Goal: Use online tool/utility: Use online tool/utility

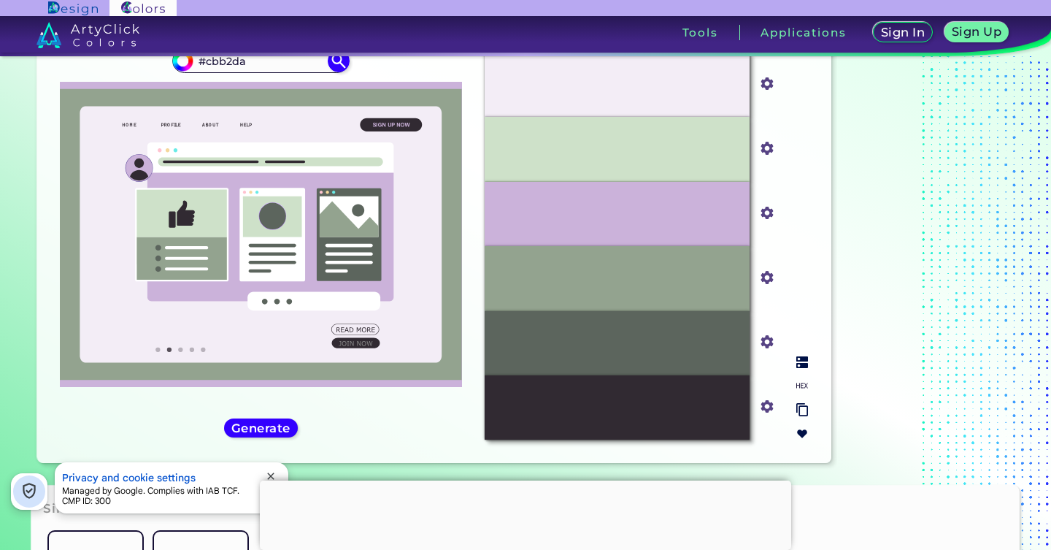
scroll to position [68, 0]
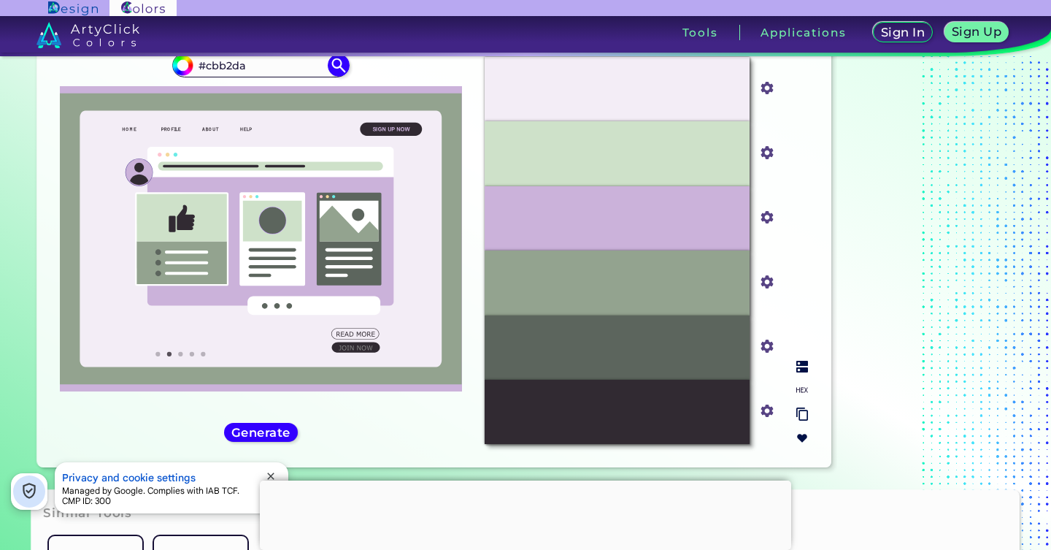
click at [677, 91] on div "#F3EDF6" at bounding box center [617, 89] width 265 height 64
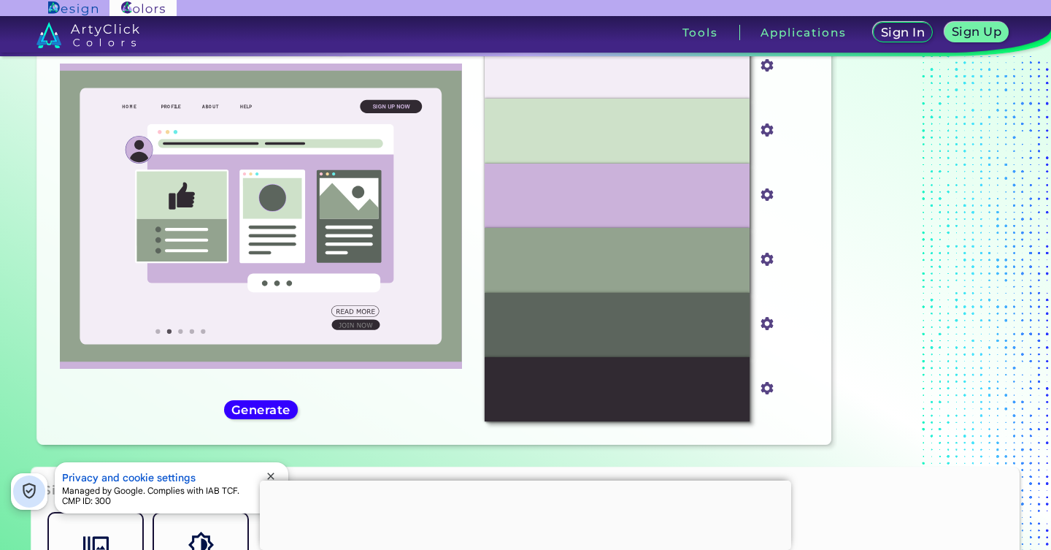
scroll to position [80, 0]
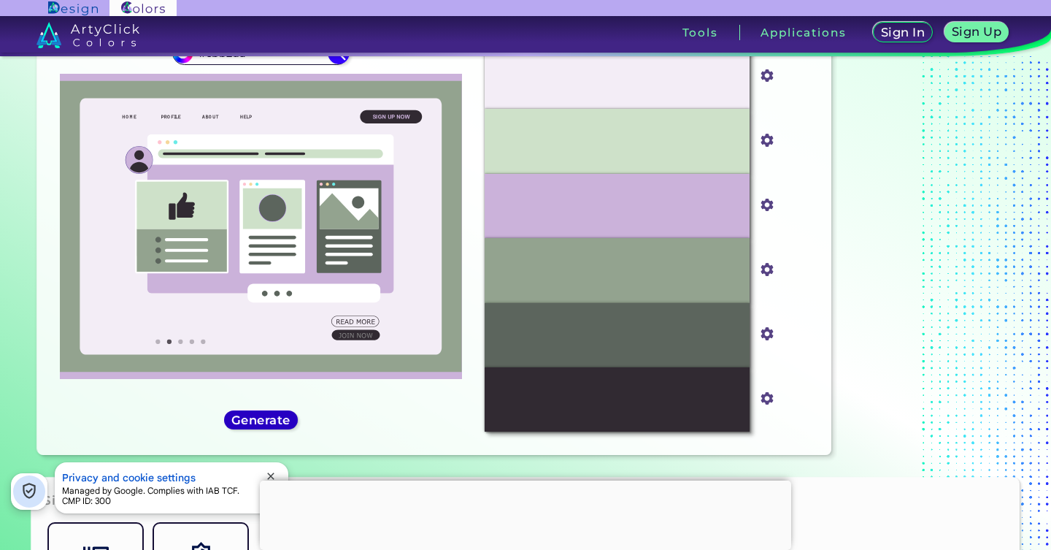
click at [255, 420] on h5 "Generate" at bounding box center [260, 420] width 53 height 11
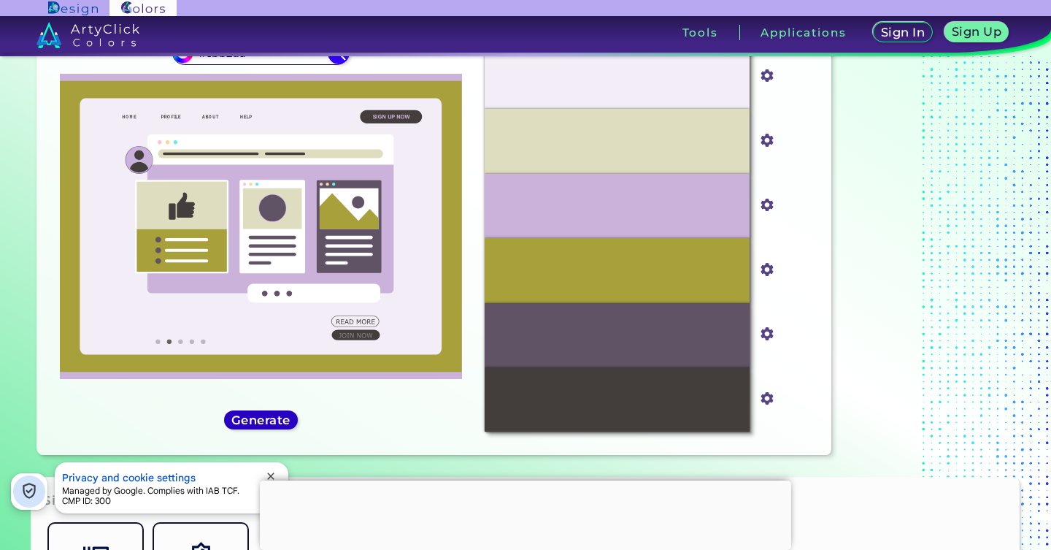
click at [255, 420] on h5 "Generate" at bounding box center [261, 420] width 58 height 12
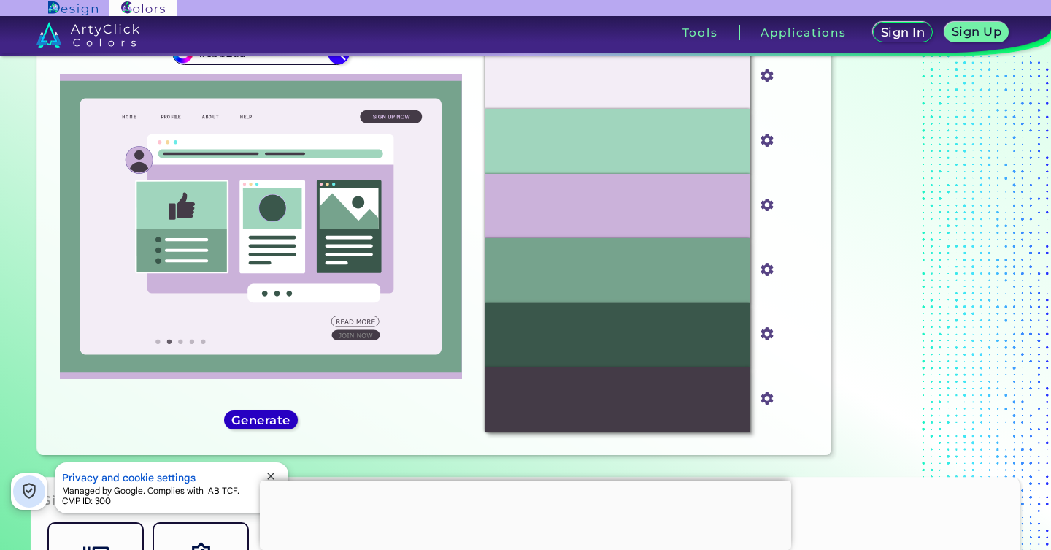
click at [255, 420] on h5 "Generate" at bounding box center [260, 420] width 53 height 11
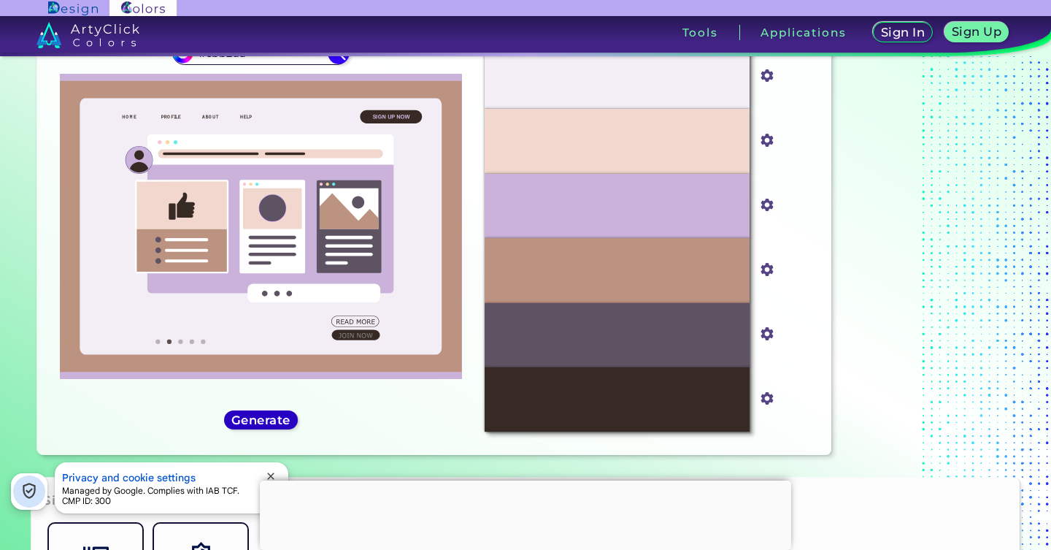
click at [255, 420] on h5 "Generate" at bounding box center [260, 420] width 53 height 11
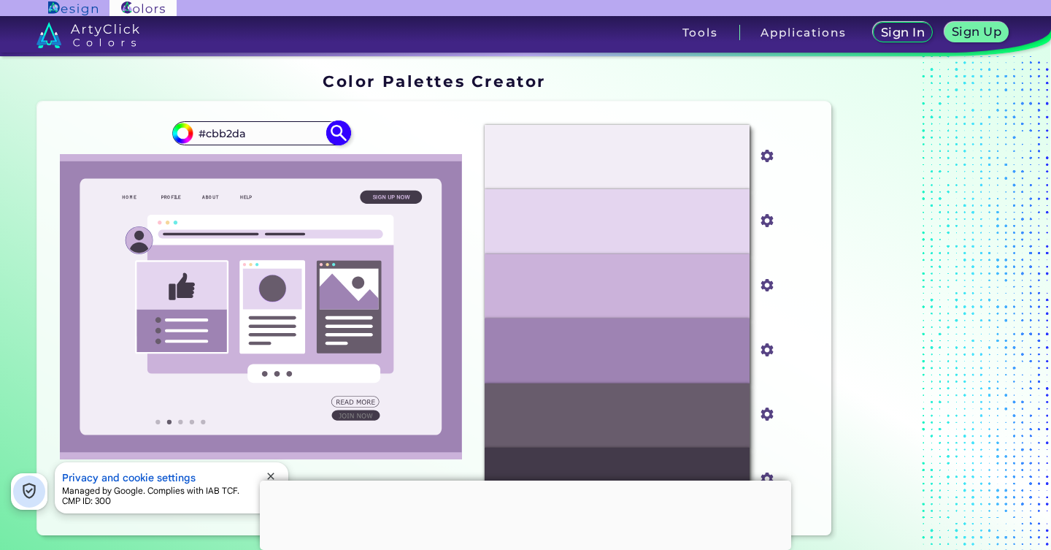
click at [241, 133] on input "#cbb2da" at bounding box center [261, 133] width 136 height 20
paste input "efe7f6"
type input "#efe7f6"
click at [355, 131] on div "#cbb2da #efe7f6" at bounding box center [261, 318] width 424 height 411
click at [335, 133] on img at bounding box center [339, 133] width 26 height 26
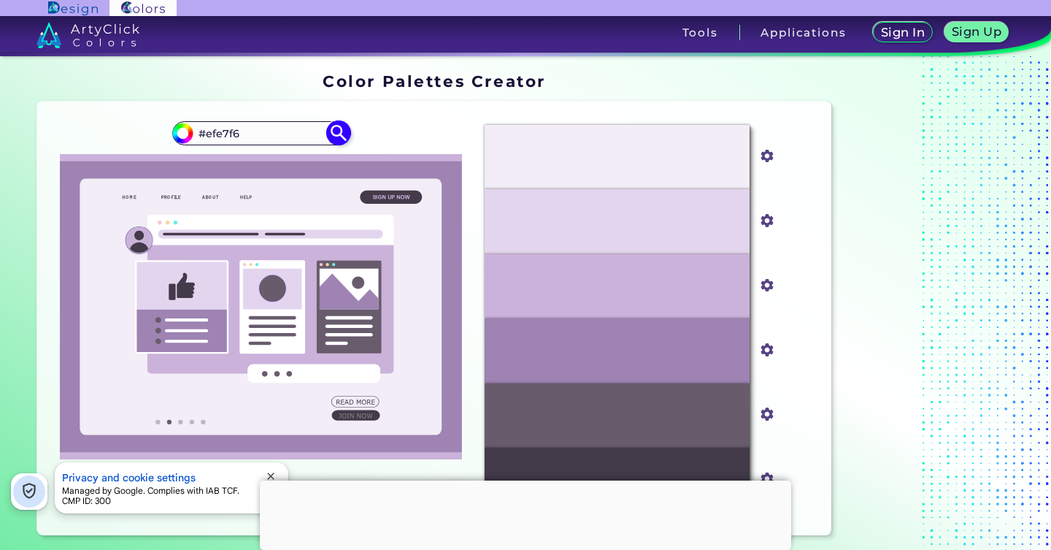
type input "#efe7f6"
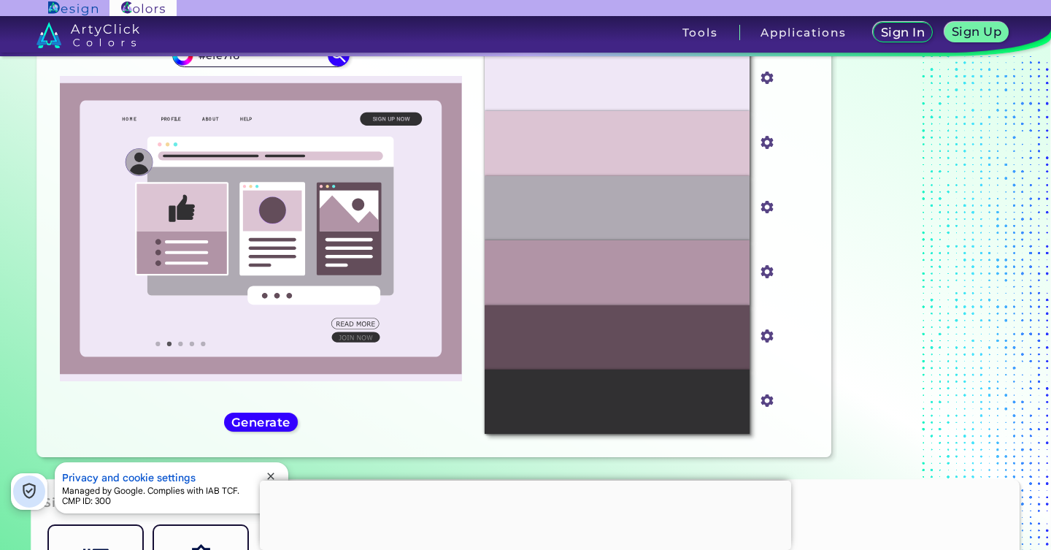
scroll to position [82, 0]
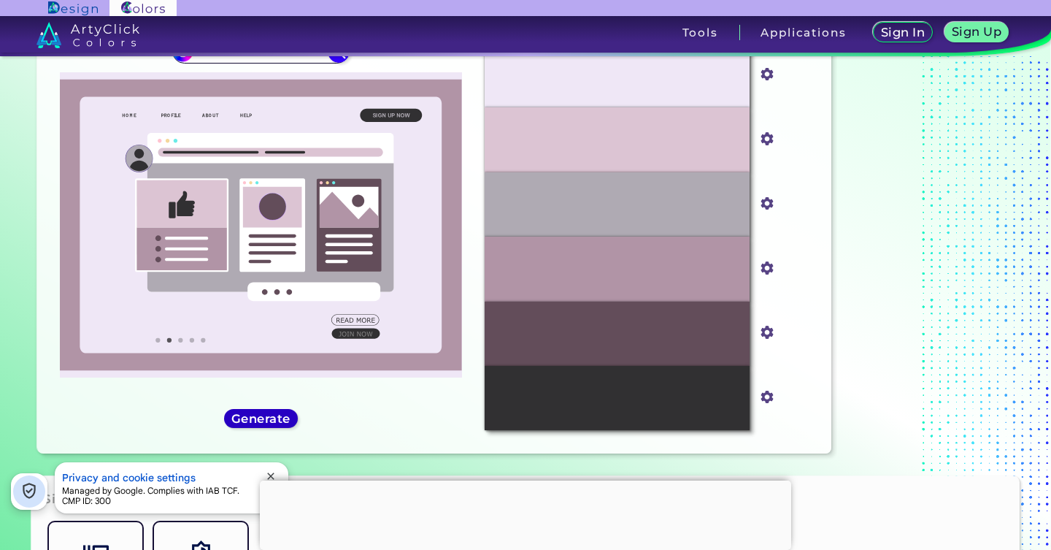
click at [280, 420] on h5 "Generate" at bounding box center [260, 418] width 53 height 11
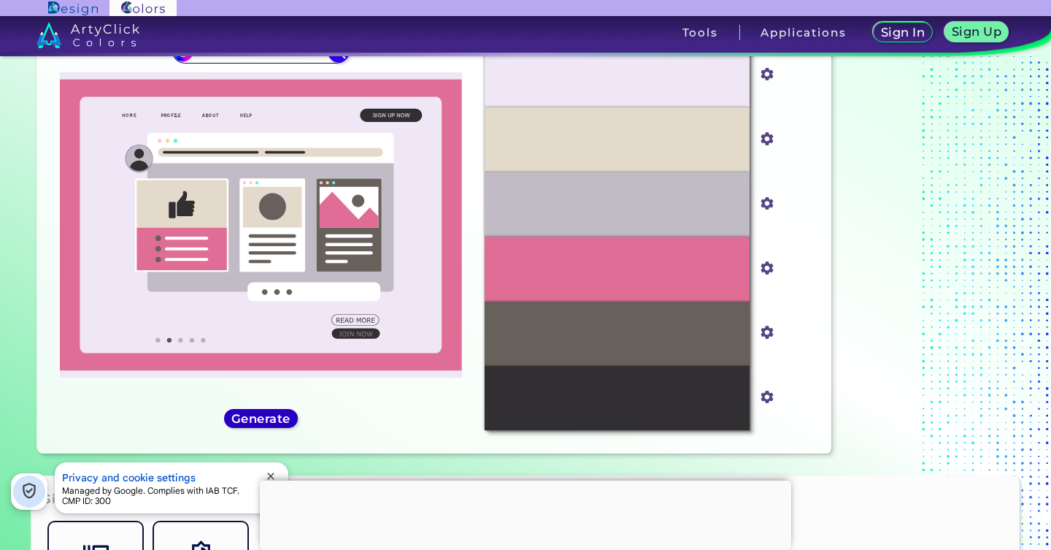
click at [280, 420] on h5 "Generate" at bounding box center [260, 418] width 53 height 11
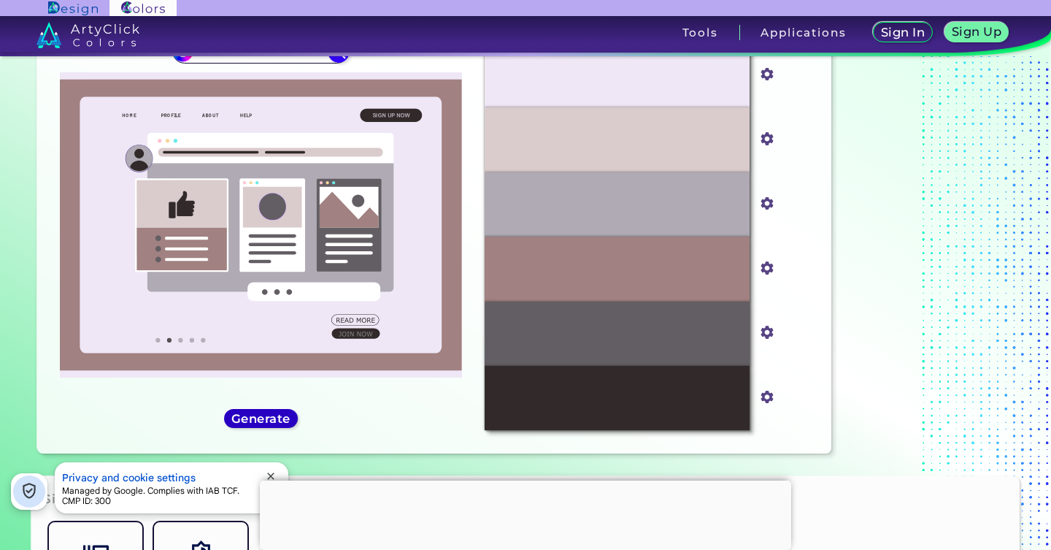
click at [280, 420] on h5 "Generate" at bounding box center [260, 418] width 53 height 11
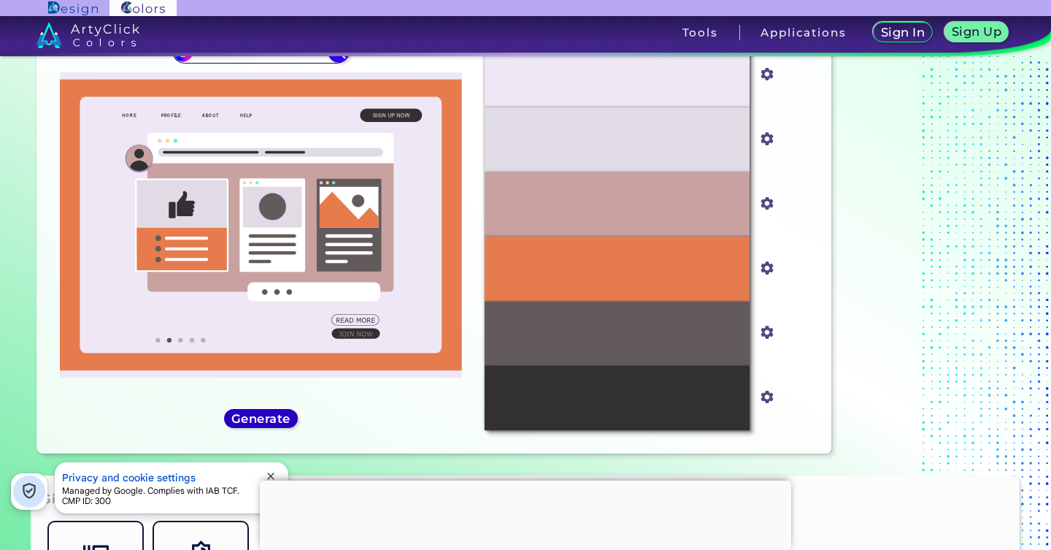
click at [280, 420] on h5 "Generate" at bounding box center [260, 418] width 53 height 11
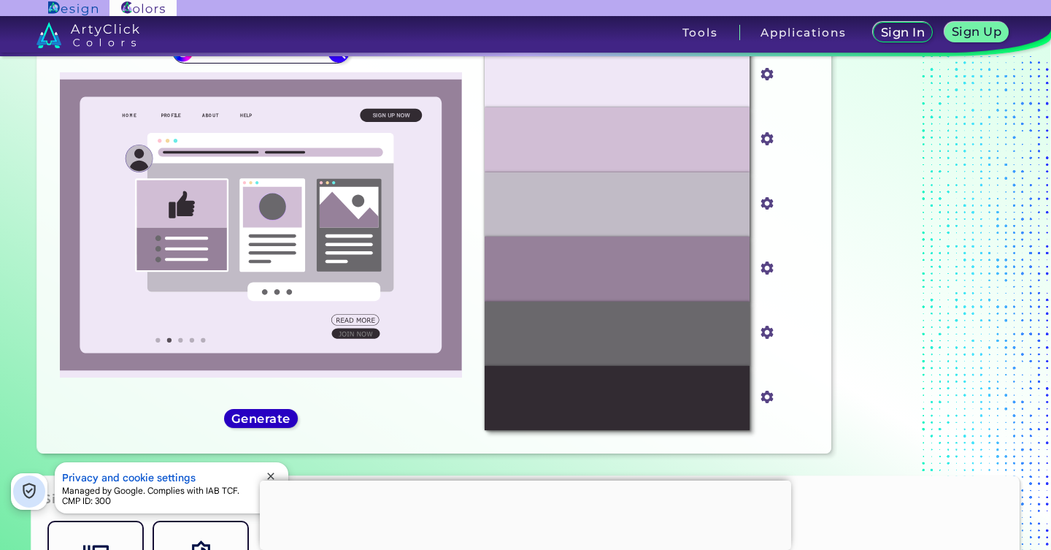
click at [280, 420] on h5 "Generate" at bounding box center [260, 418] width 53 height 11
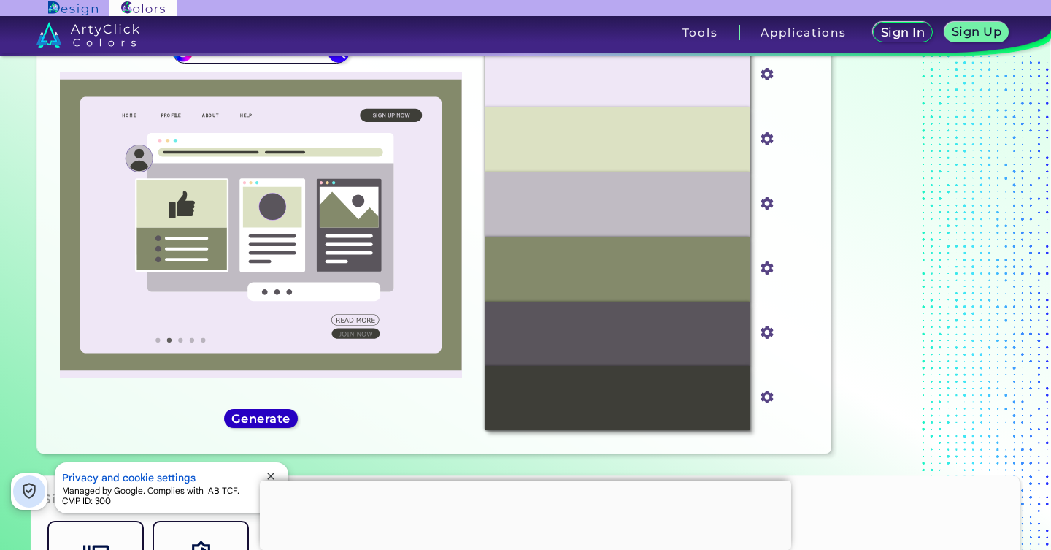
click at [280, 420] on h5 "Generate" at bounding box center [260, 418] width 53 height 11
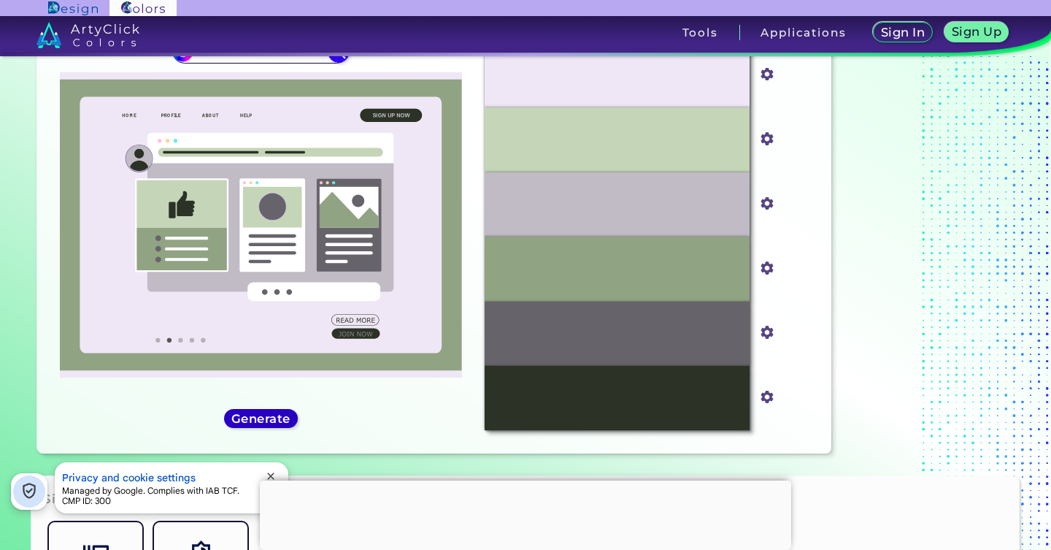
click at [280, 420] on h5 "Generate" at bounding box center [260, 418] width 53 height 11
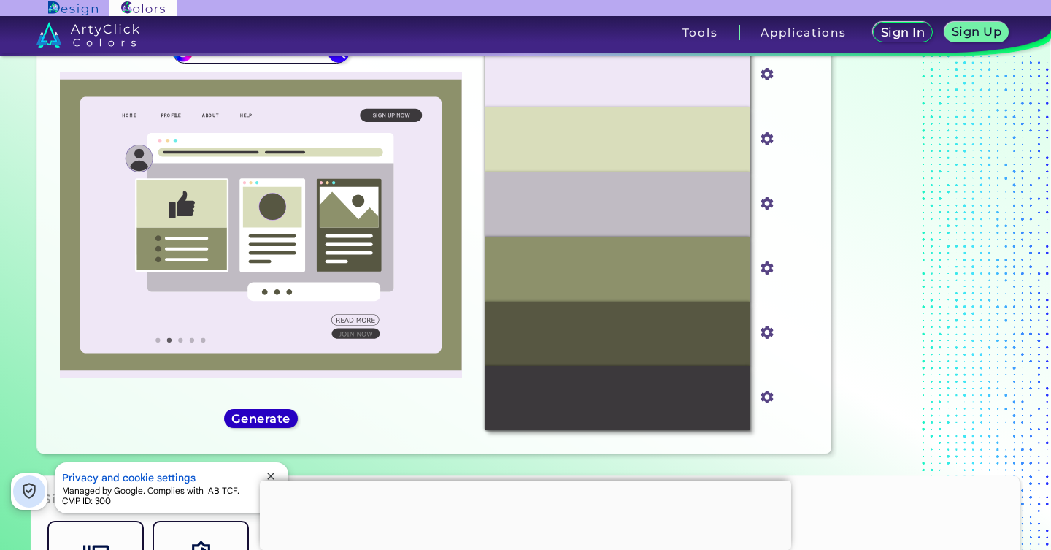
click at [280, 420] on h5 "Generate" at bounding box center [260, 418] width 53 height 11
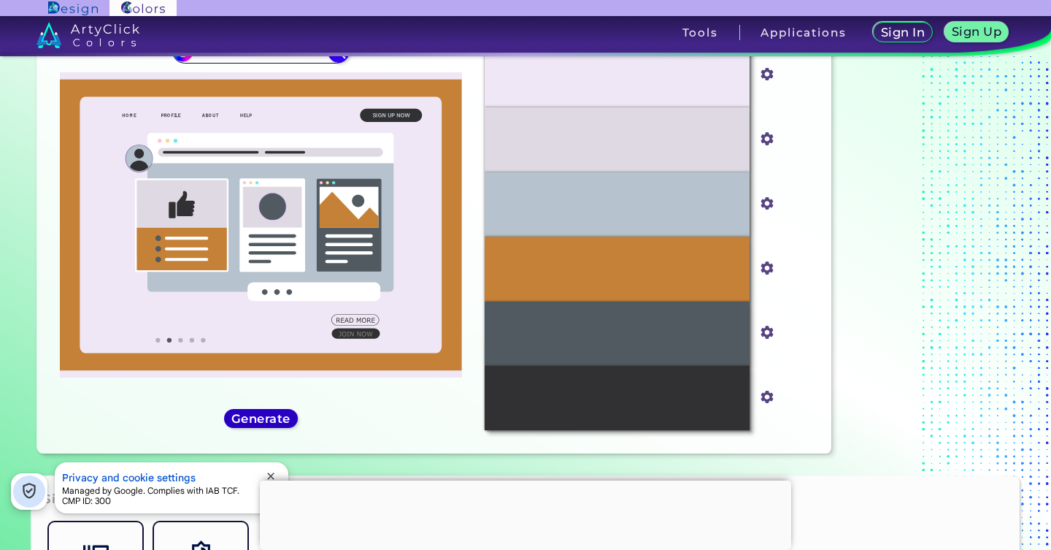
click at [280, 420] on h5 "Generate" at bounding box center [260, 418] width 53 height 11
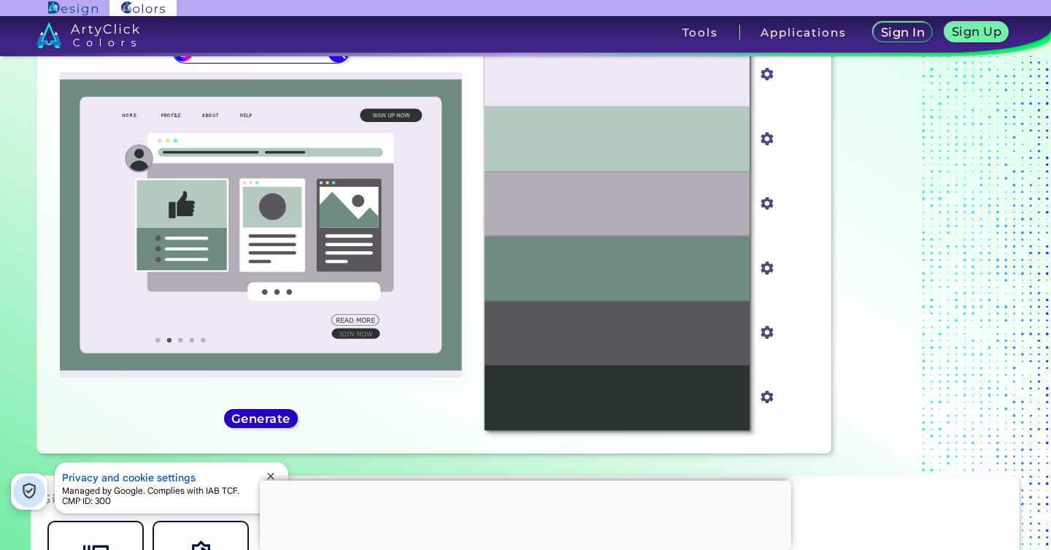
click at [280, 420] on h5 "Generate" at bounding box center [260, 418] width 53 height 11
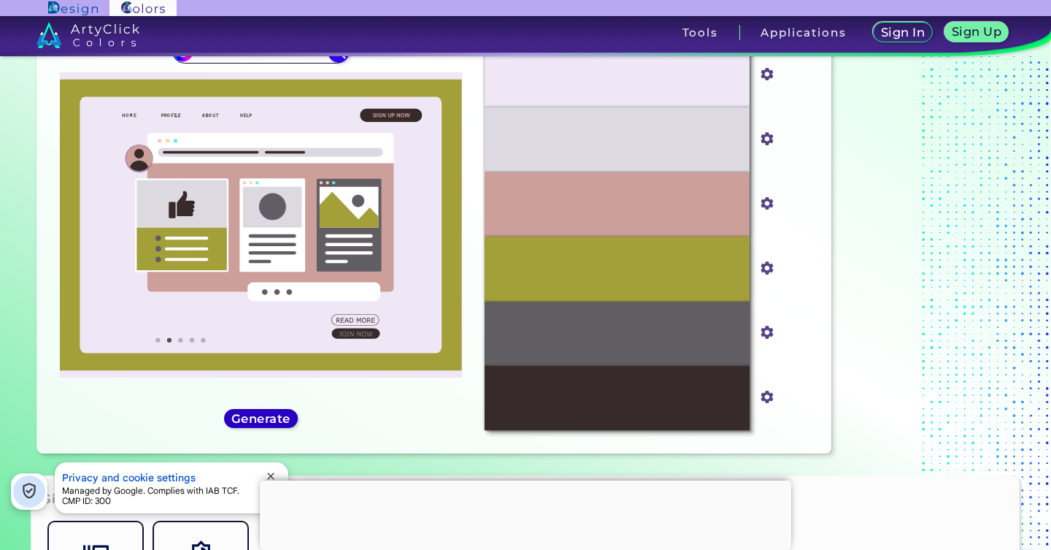
click at [280, 420] on h5 "Generate" at bounding box center [260, 418] width 53 height 11
